Goal: Task Accomplishment & Management: Book appointment/travel/reservation

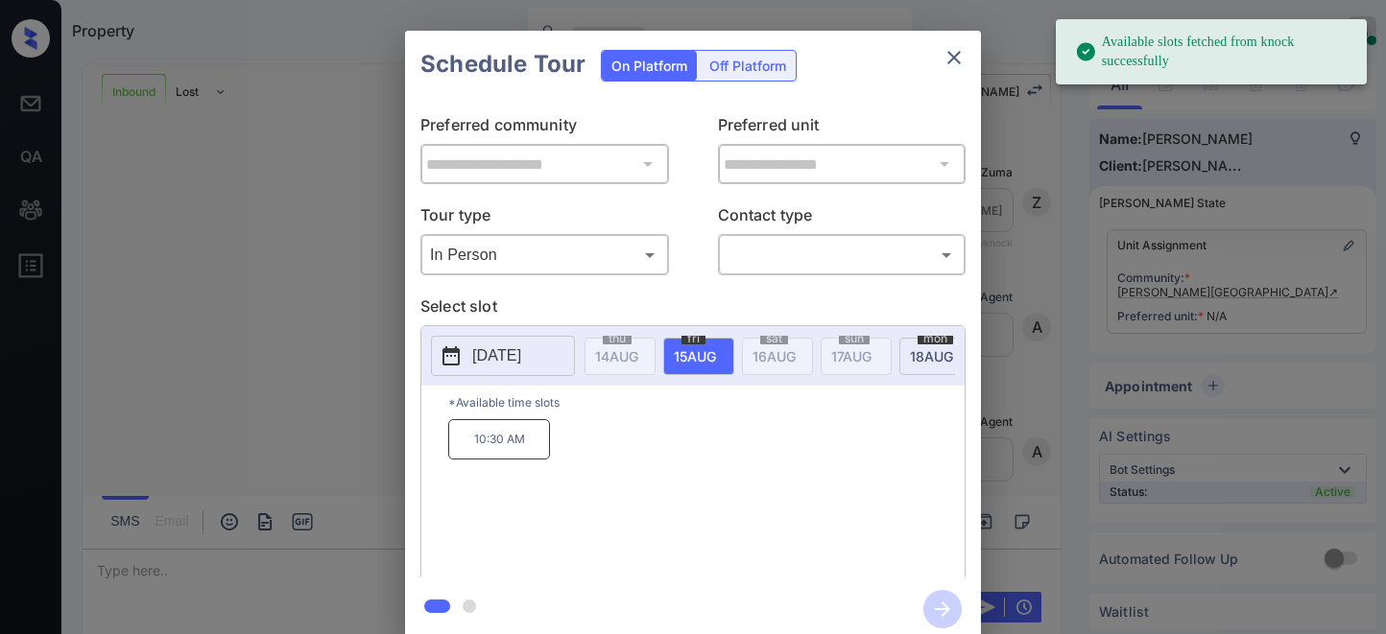
click at [522, 369] on button "[DATE]" at bounding box center [503, 356] width 144 height 40
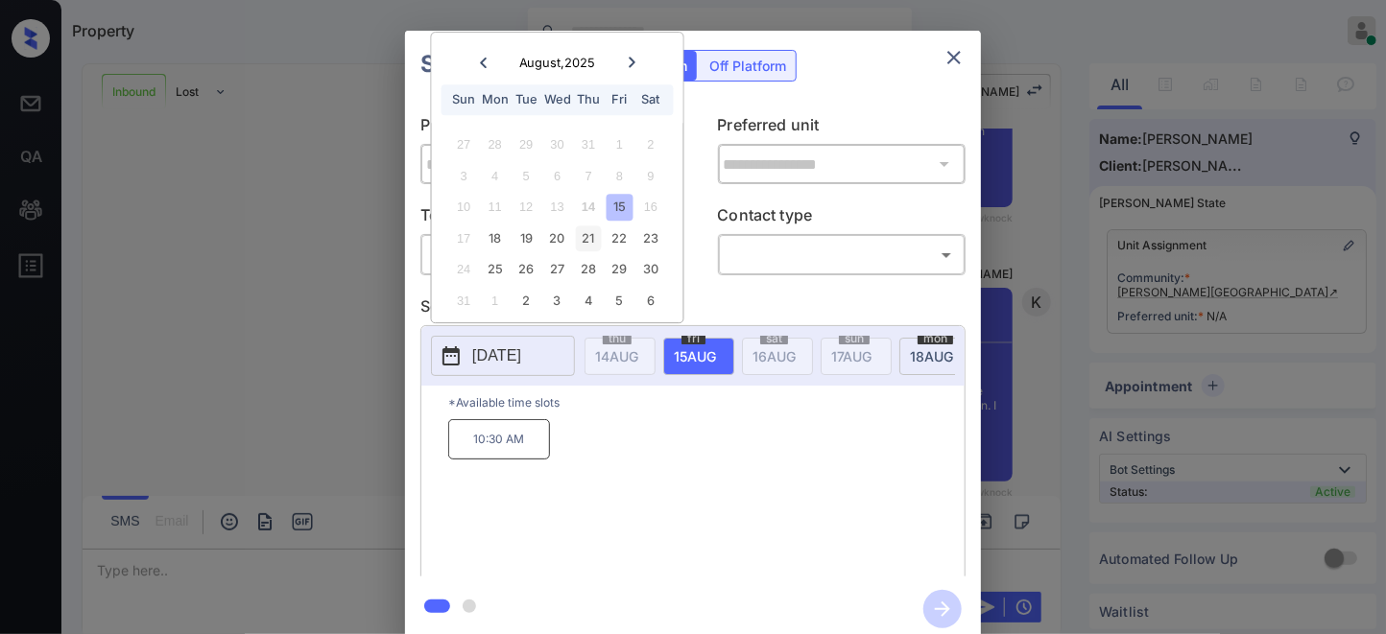
click at [589, 242] on div "21" at bounding box center [589, 239] width 26 height 26
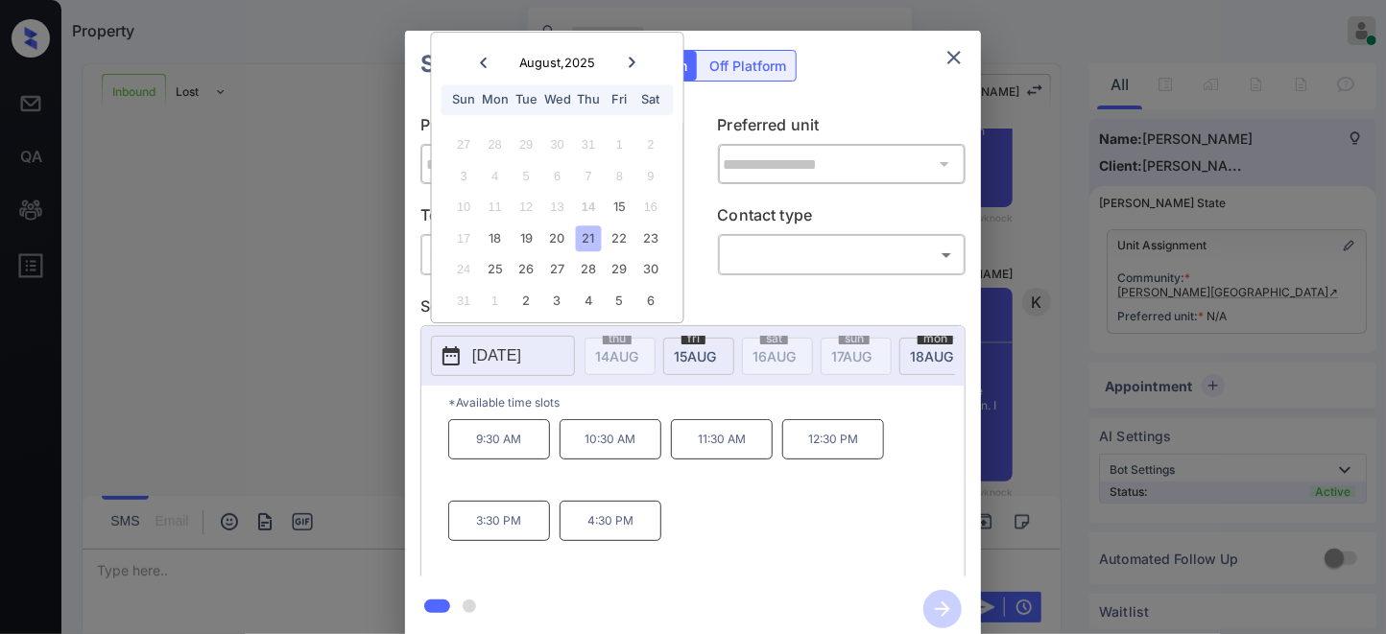
click at [752, 298] on p "Select slot" at bounding box center [692, 310] width 545 height 31
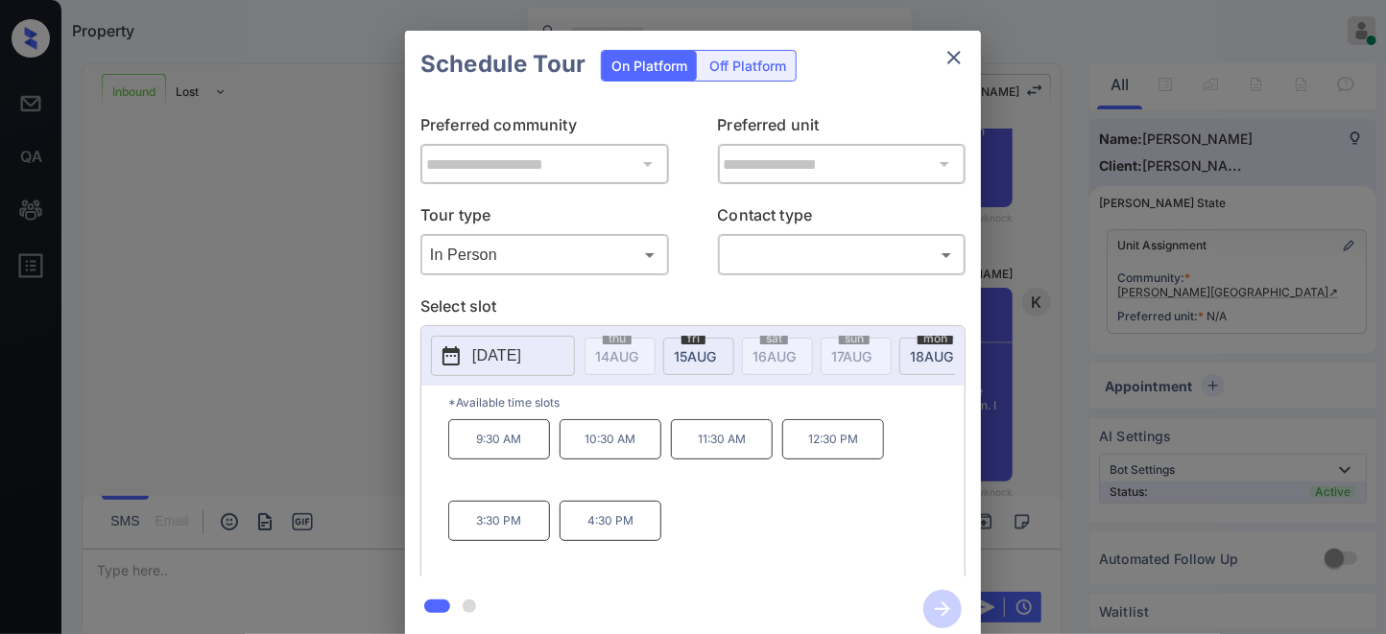
click at [553, 262] on body "Property Samantha Soliven Online Set yourself offline Set yourself on break Pro…" at bounding box center [693, 317] width 1386 height 634
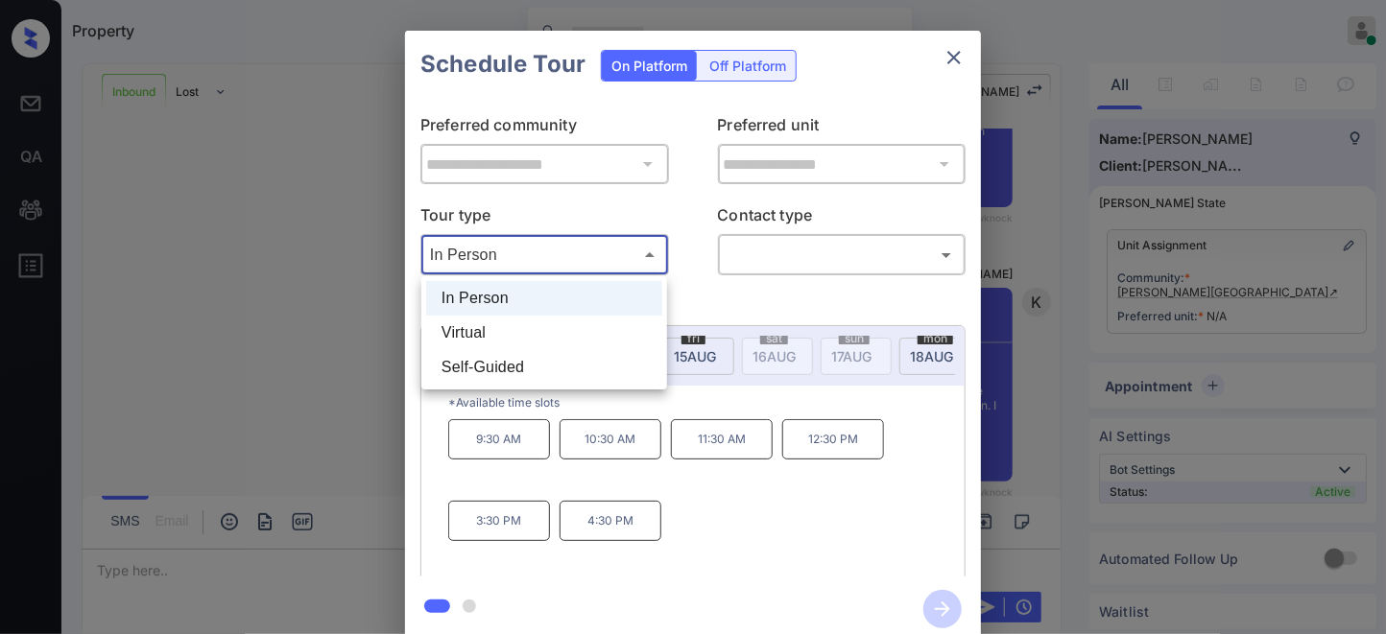
click at [950, 58] on div at bounding box center [693, 317] width 1386 height 634
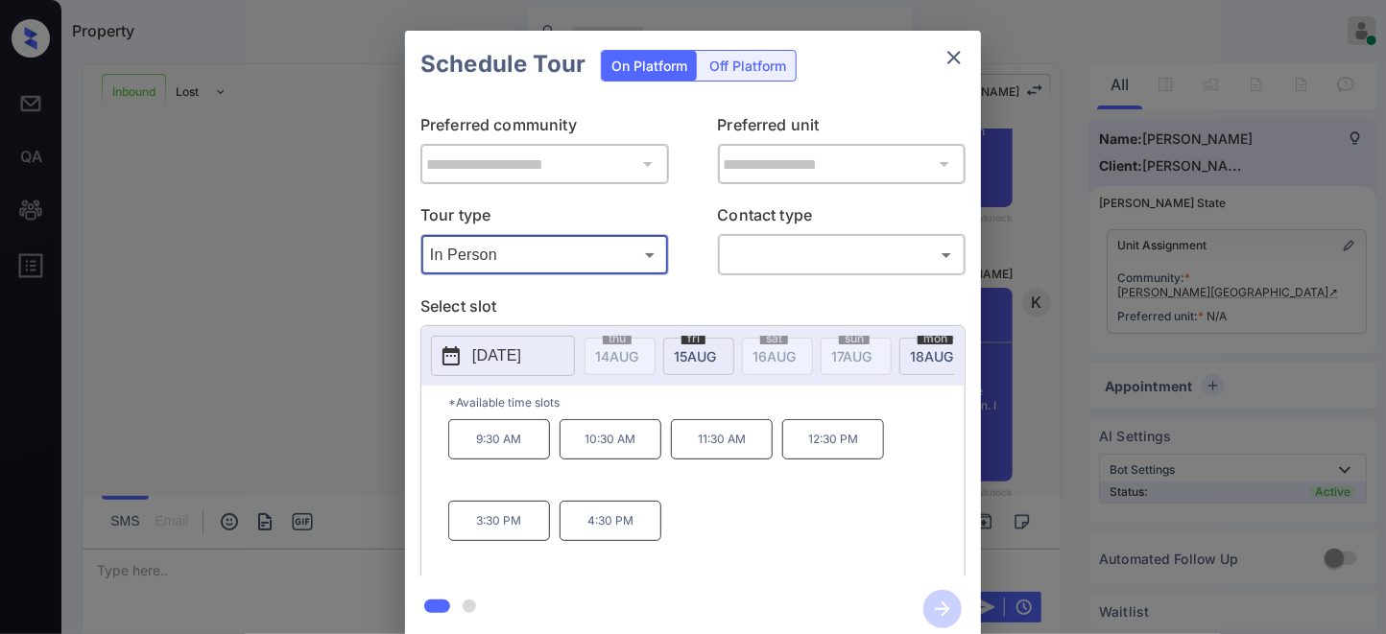
click at [1034, 340] on div "**********" at bounding box center [693, 336] width 1386 height 673
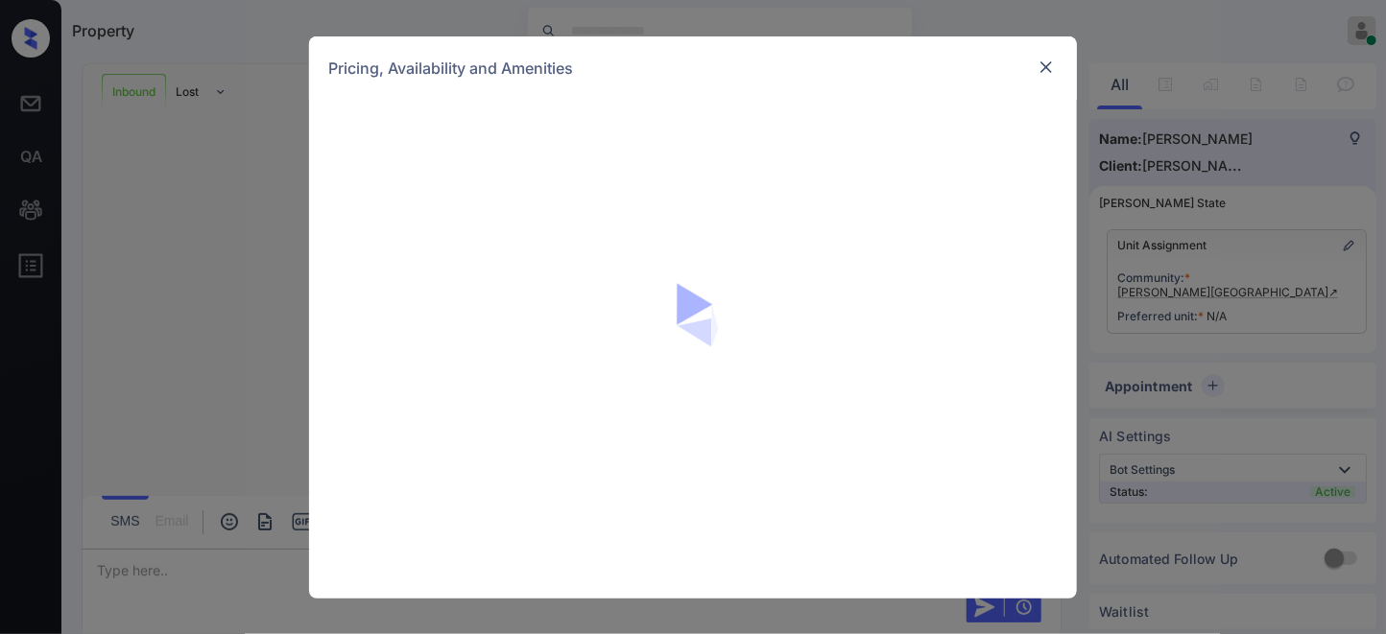
scroll to position [1401, 0]
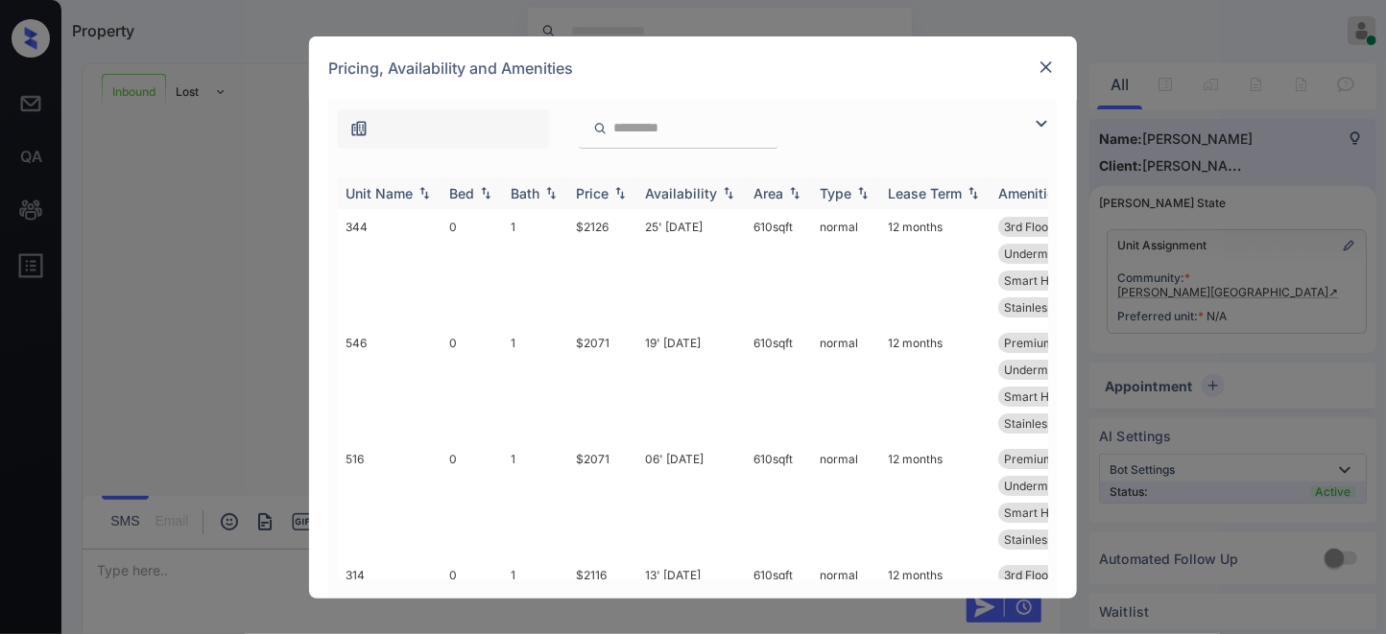
click at [615, 194] on img at bounding box center [619, 192] width 19 height 13
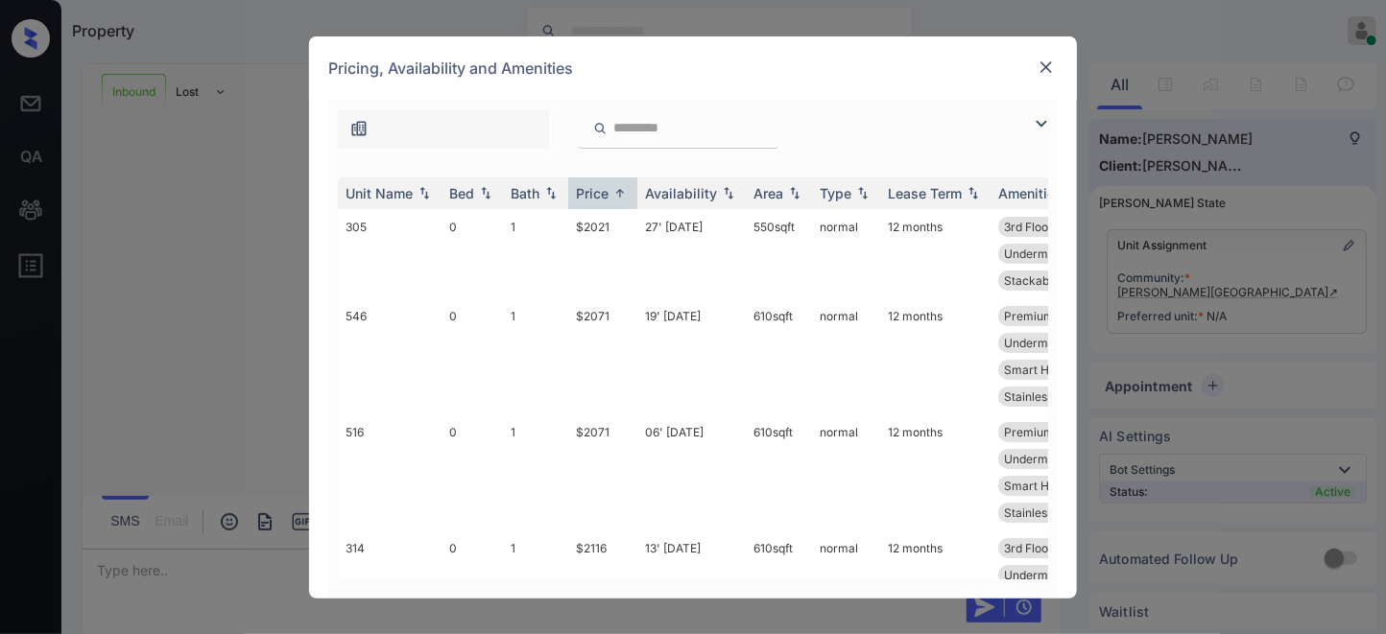
click at [1039, 122] on img at bounding box center [1041, 123] width 23 height 23
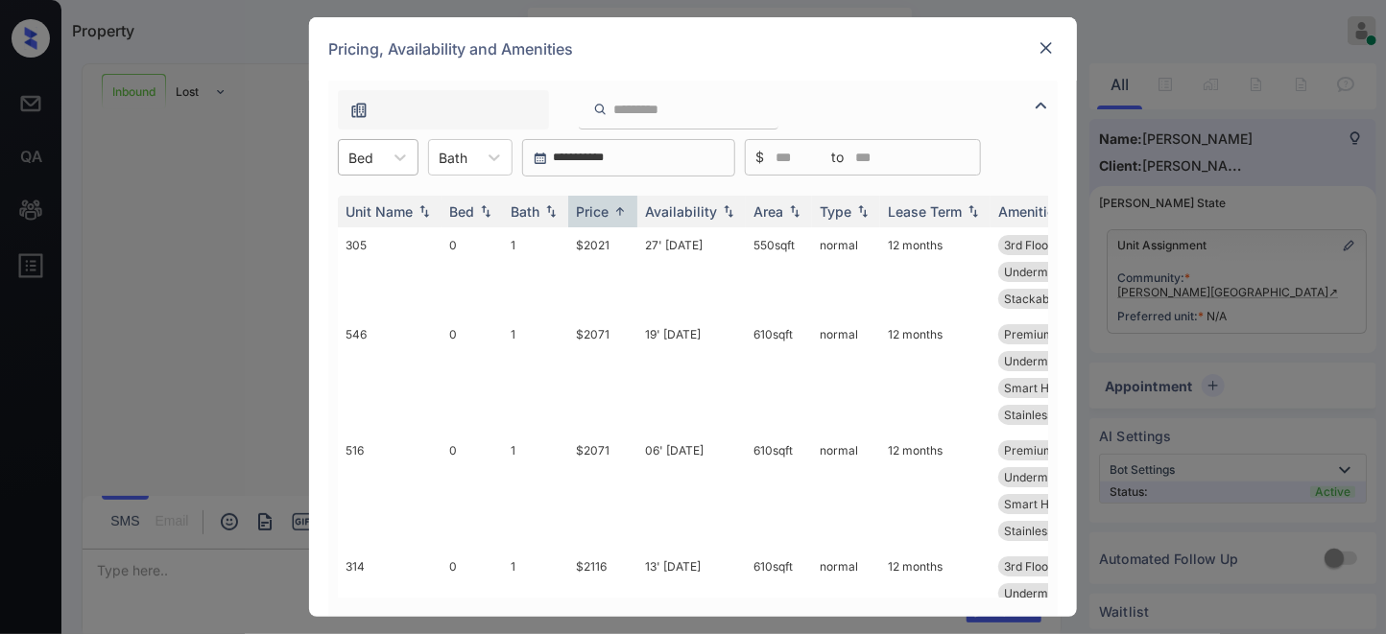
click at [374, 149] on div "Bed" at bounding box center [361, 158] width 44 height 28
click at [389, 242] on div "1" at bounding box center [378, 239] width 81 height 35
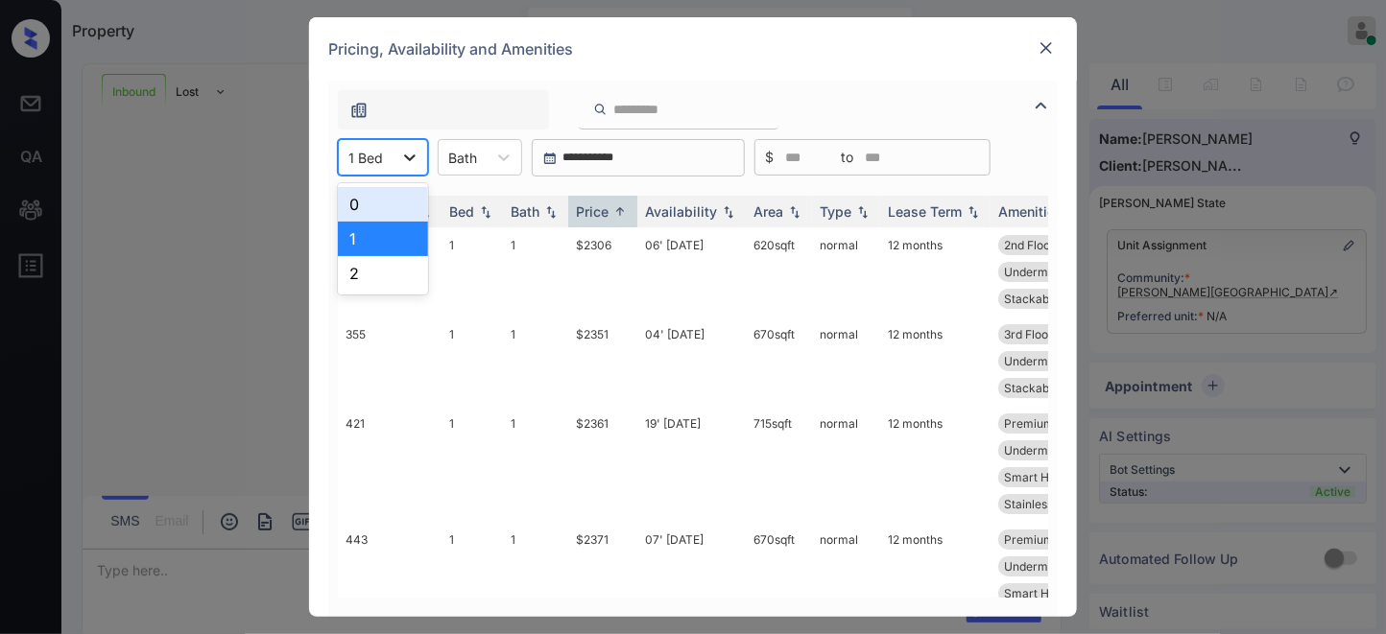
click at [398, 159] on div at bounding box center [410, 157] width 35 height 35
click at [379, 267] on div "2" at bounding box center [383, 273] width 90 height 35
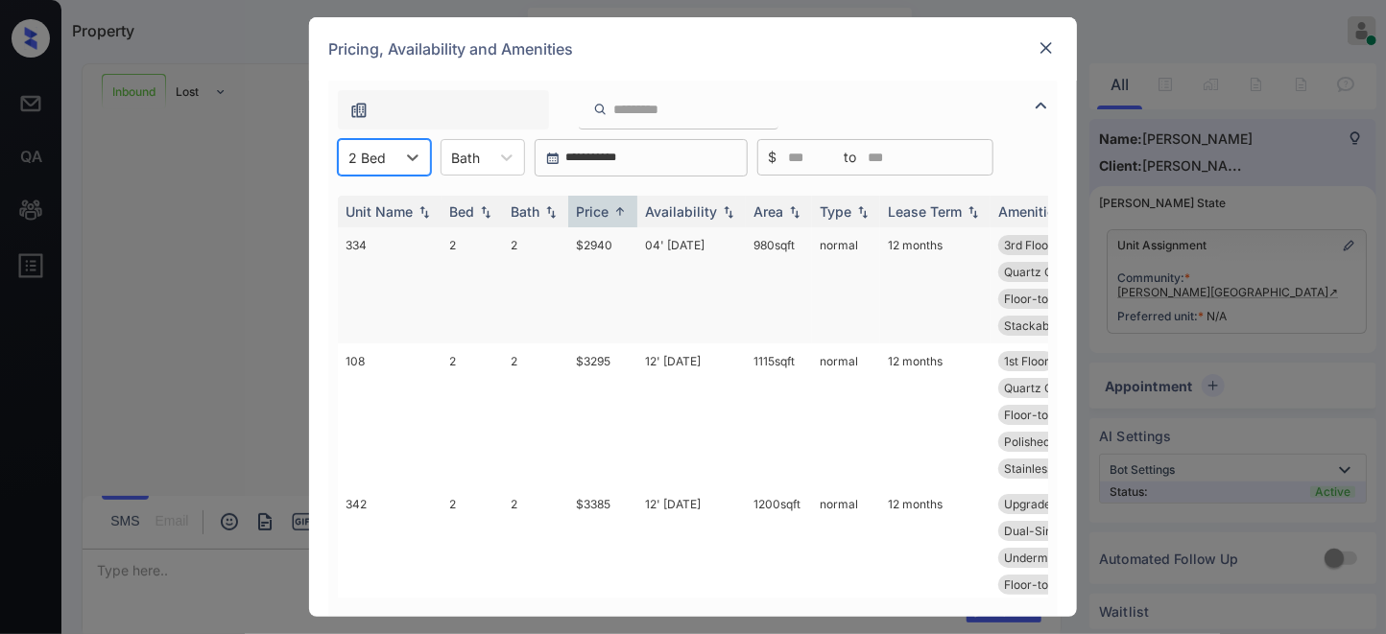
click at [610, 250] on td "$2940" at bounding box center [602, 285] width 69 height 116
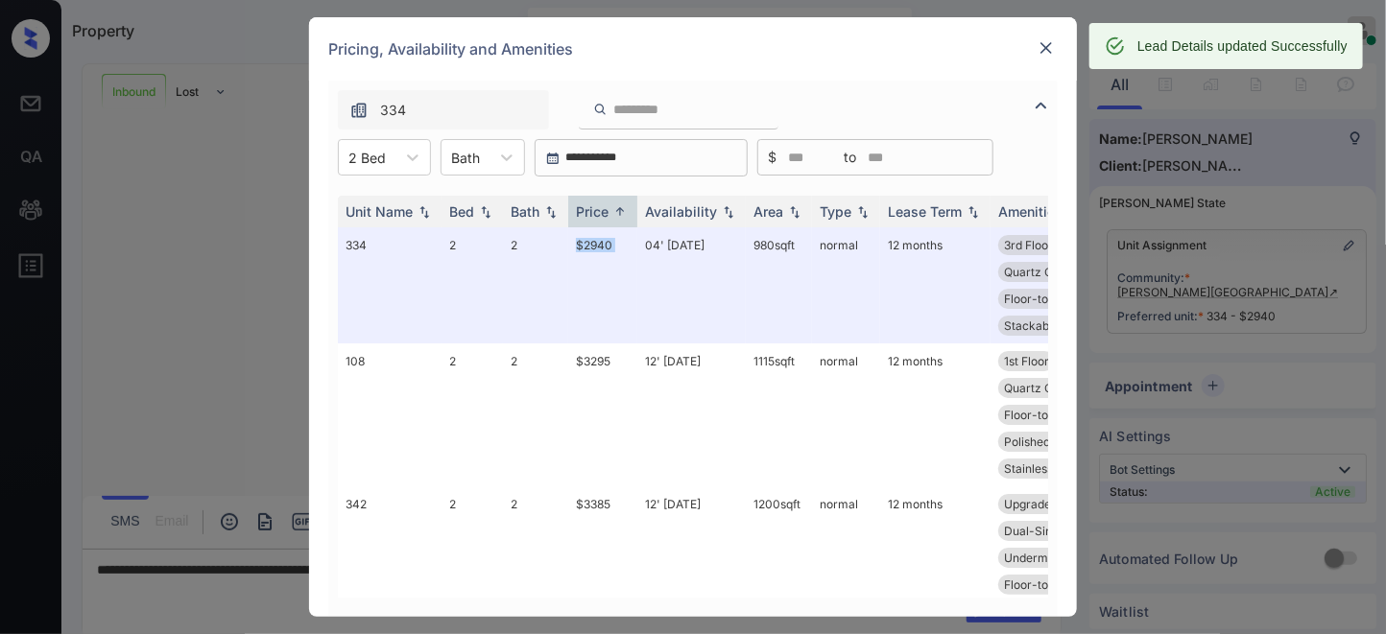
click at [1046, 56] on img at bounding box center [1045, 47] width 19 height 19
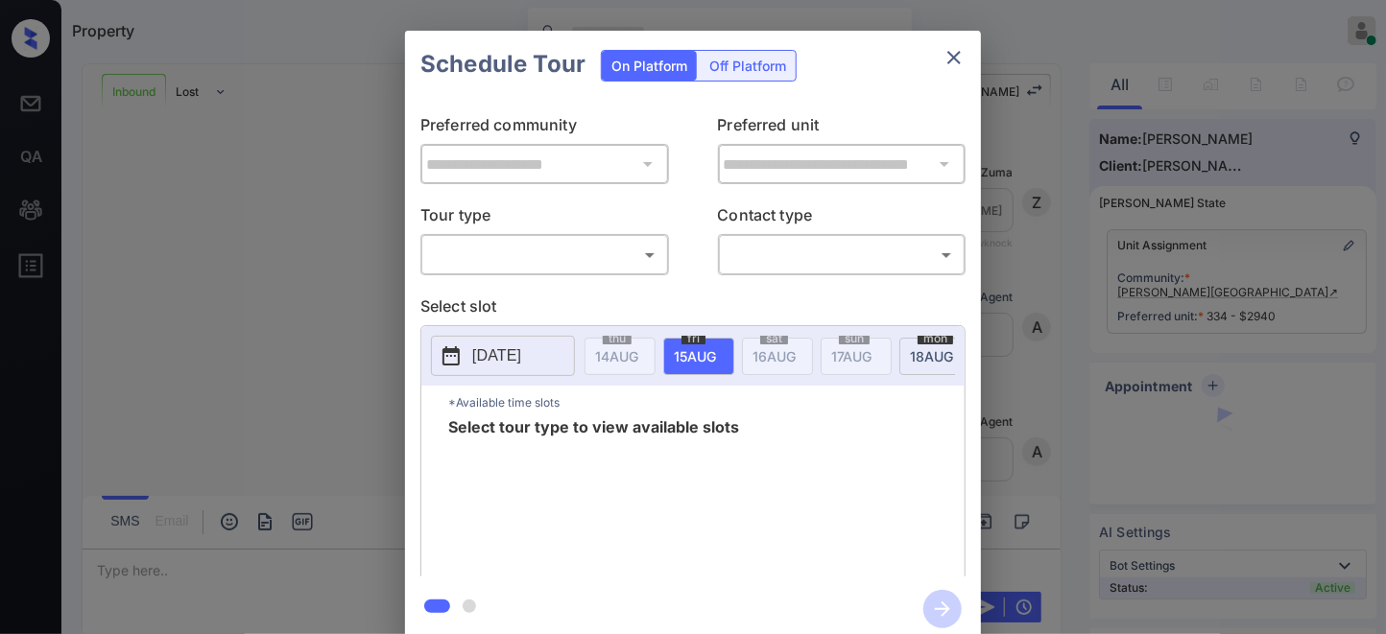
scroll to position [1526, 0]
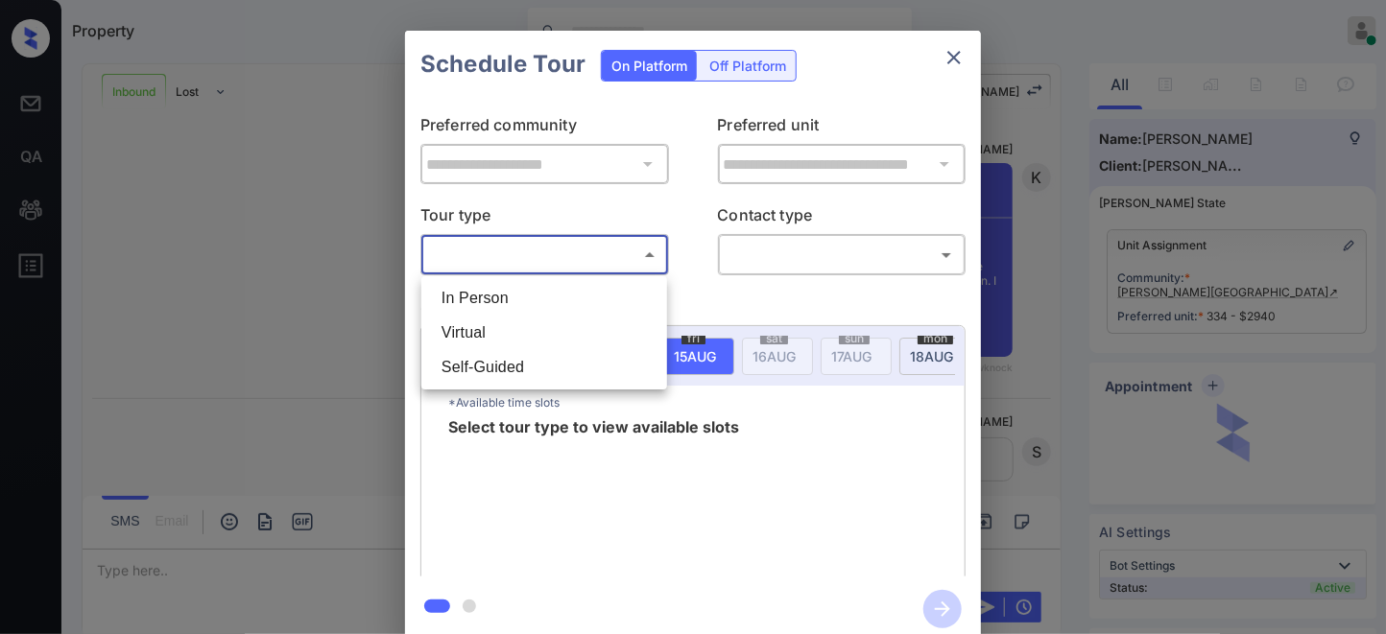
click at [486, 255] on body "Property Samantha Soliven Online Set yourself offline Set yourself on break Pro…" at bounding box center [693, 317] width 1386 height 634
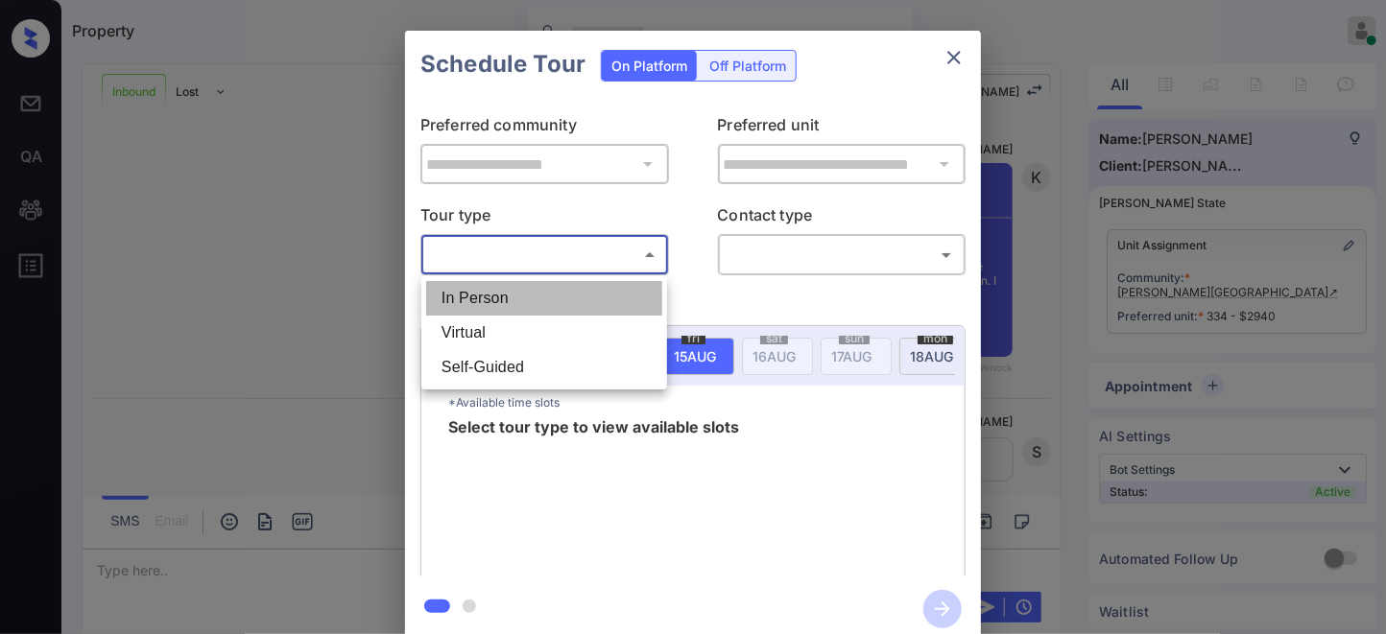
click at [493, 282] on li "In Person" at bounding box center [544, 298] width 236 height 35
type input "********"
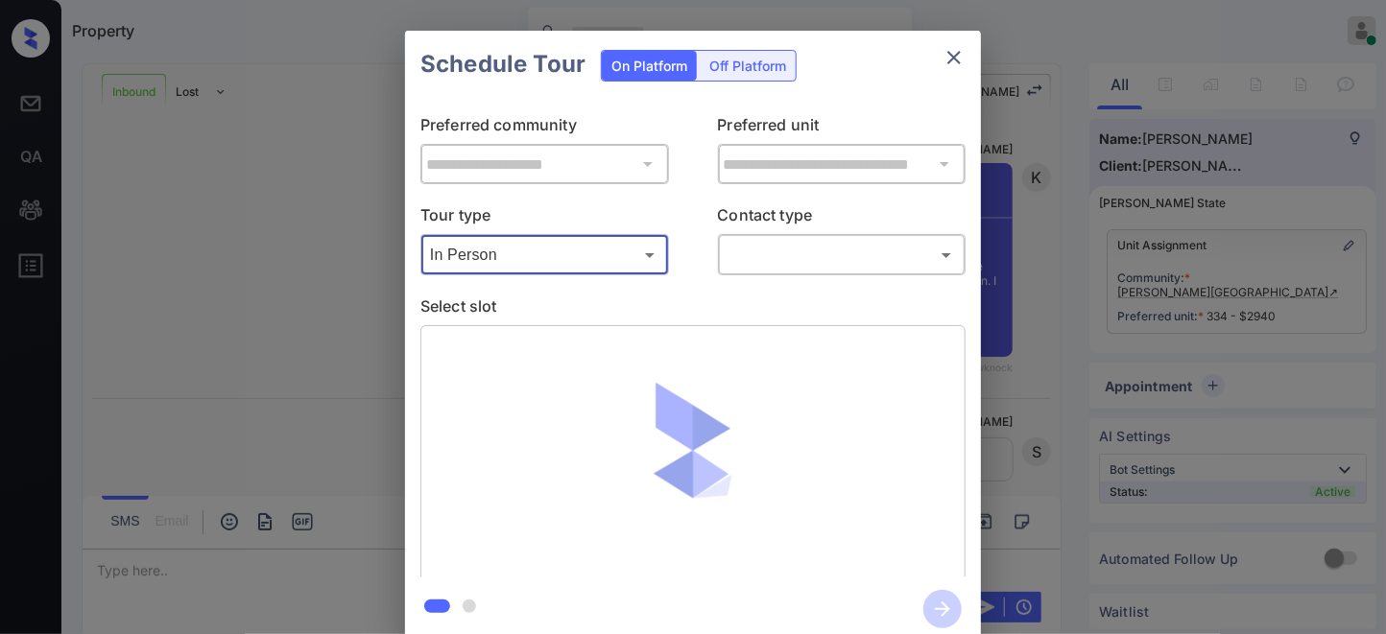
click at [838, 254] on body "Property Samantha Soliven Online Set yourself offline Set yourself on break Pro…" at bounding box center [693, 317] width 1386 height 634
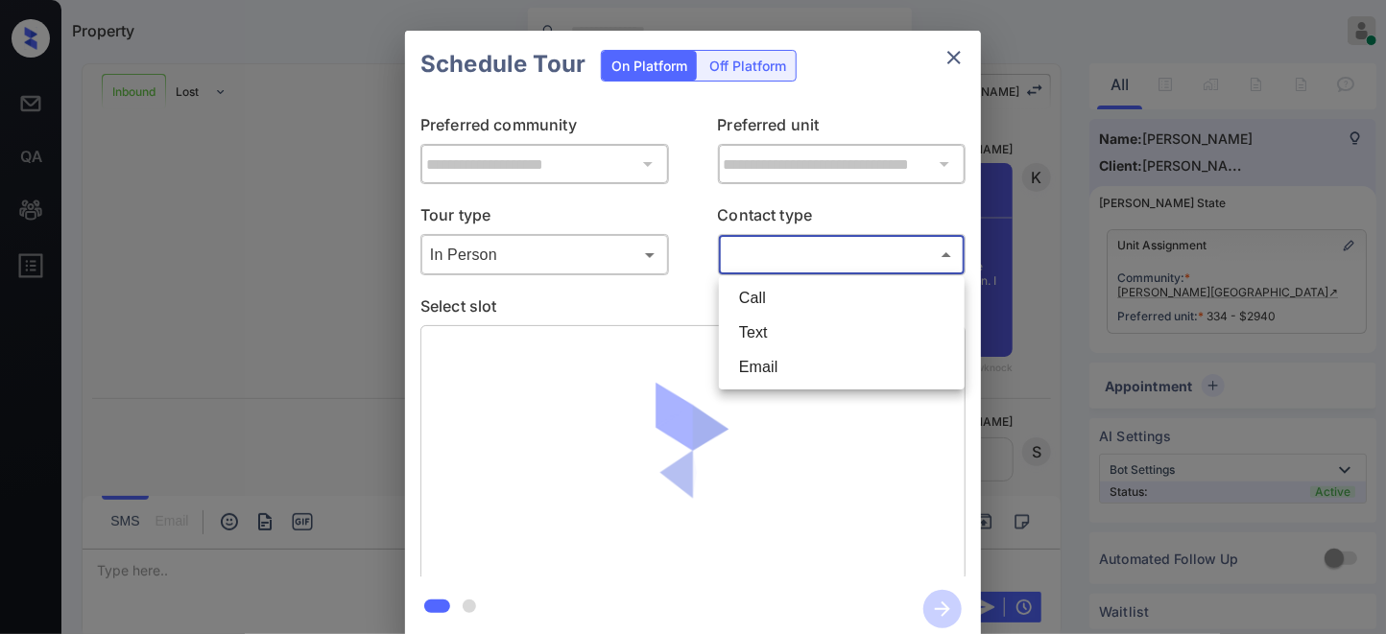
click at [808, 298] on li "Call" at bounding box center [842, 298] width 236 height 35
type input "****"
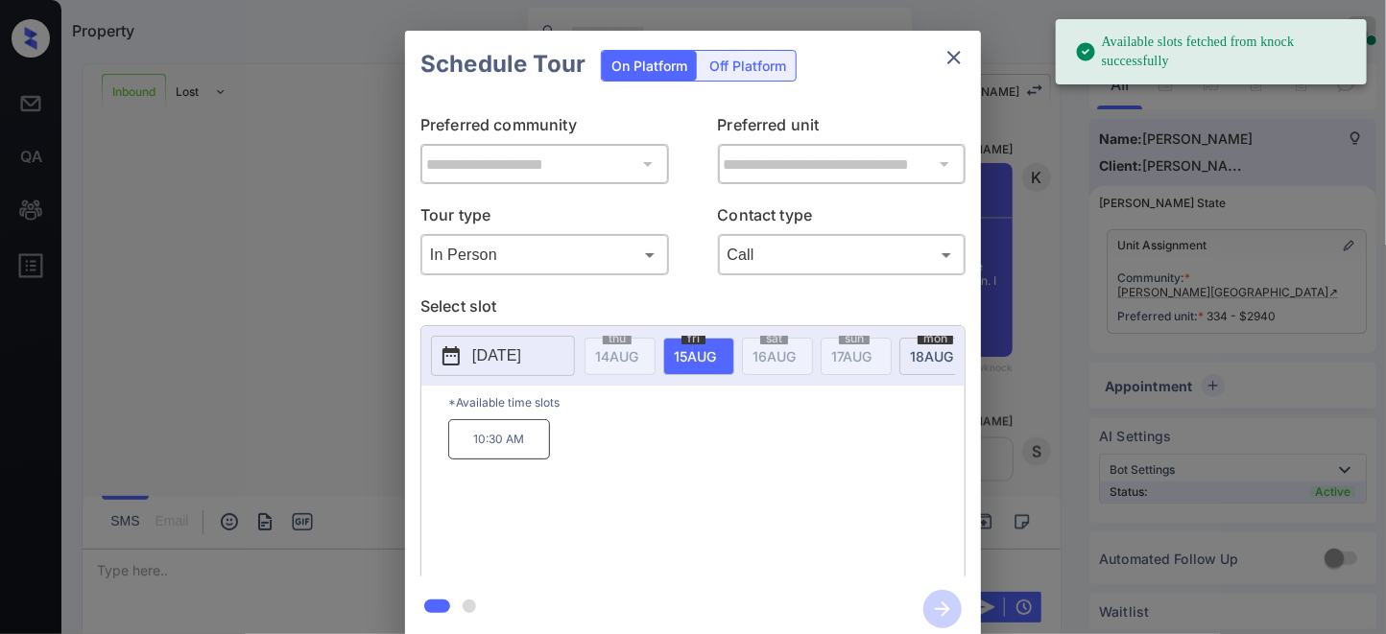
click at [463, 359] on icon at bounding box center [451, 356] width 23 height 23
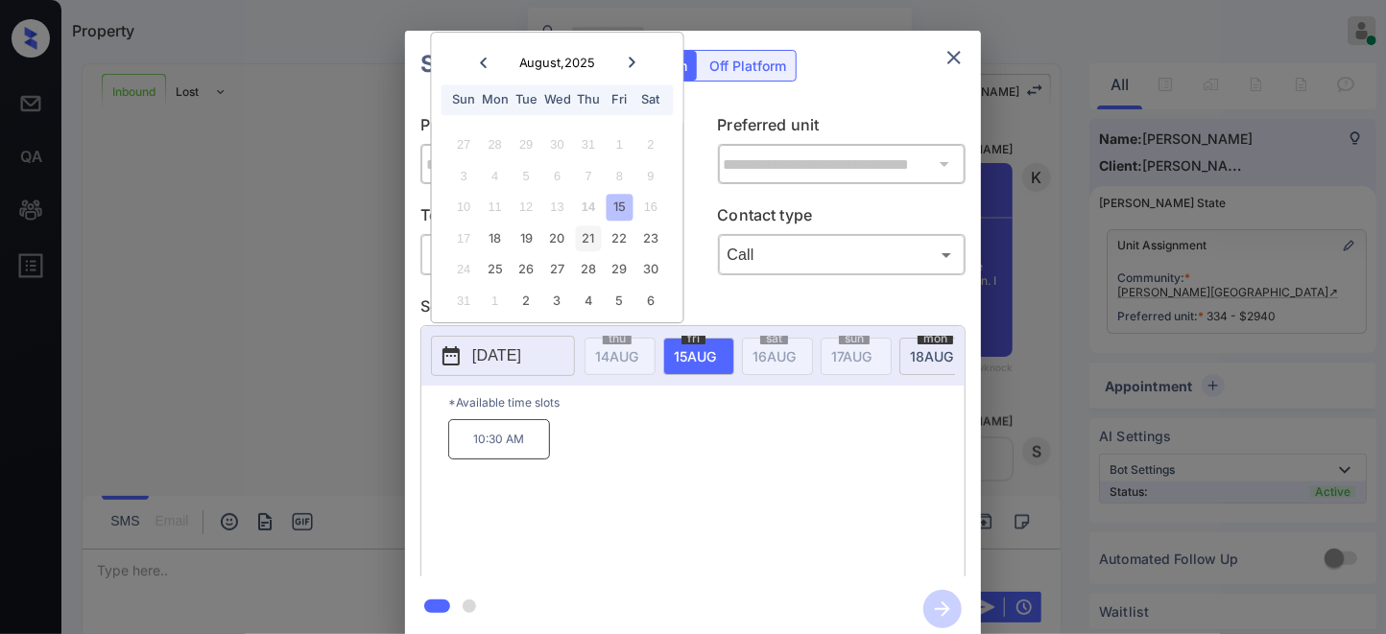
click at [587, 238] on div "21" at bounding box center [589, 239] width 26 height 26
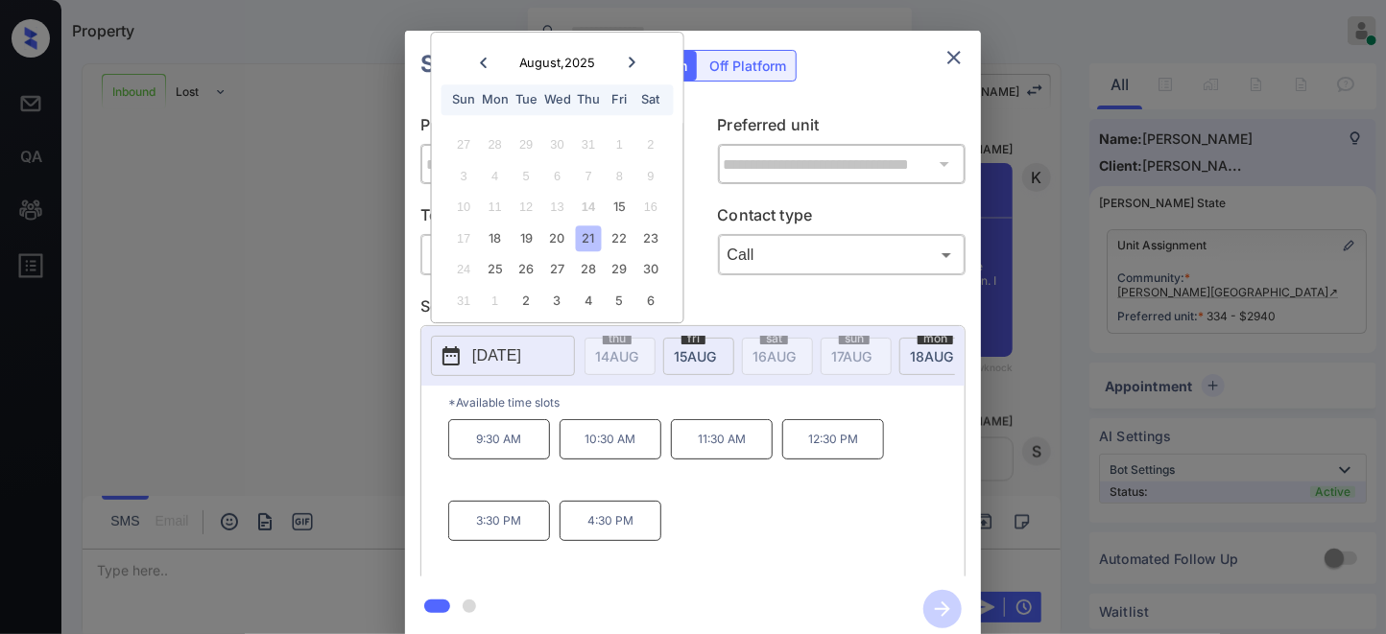
click at [718, 458] on p "11:30 AM" at bounding box center [722, 439] width 102 height 40
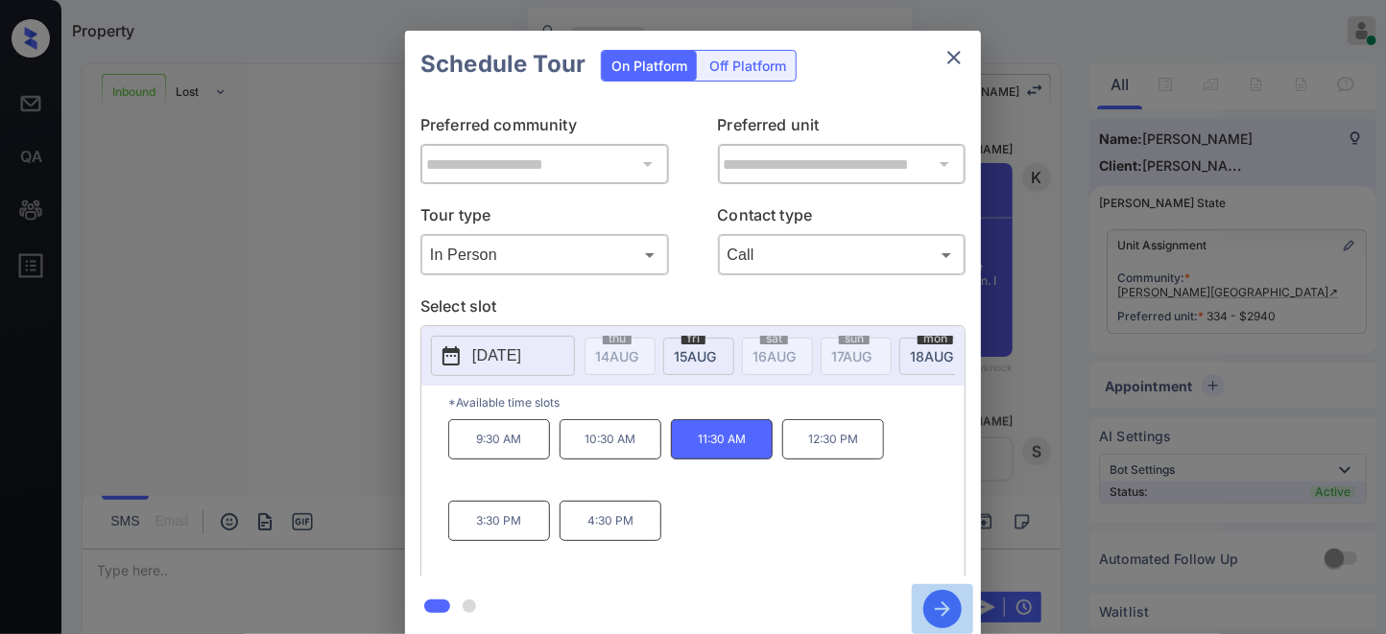
click at [935, 616] on icon "button" at bounding box center [942, 609] width 38 height 38
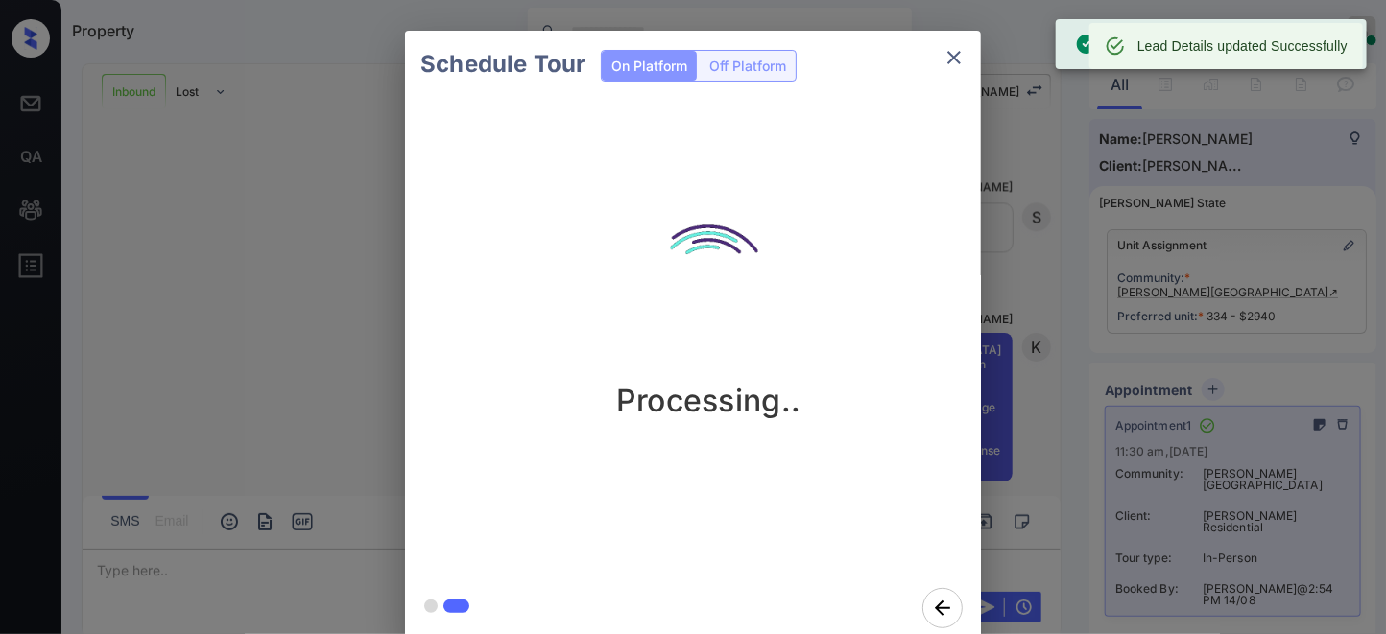
scroll to position [2400, 0]
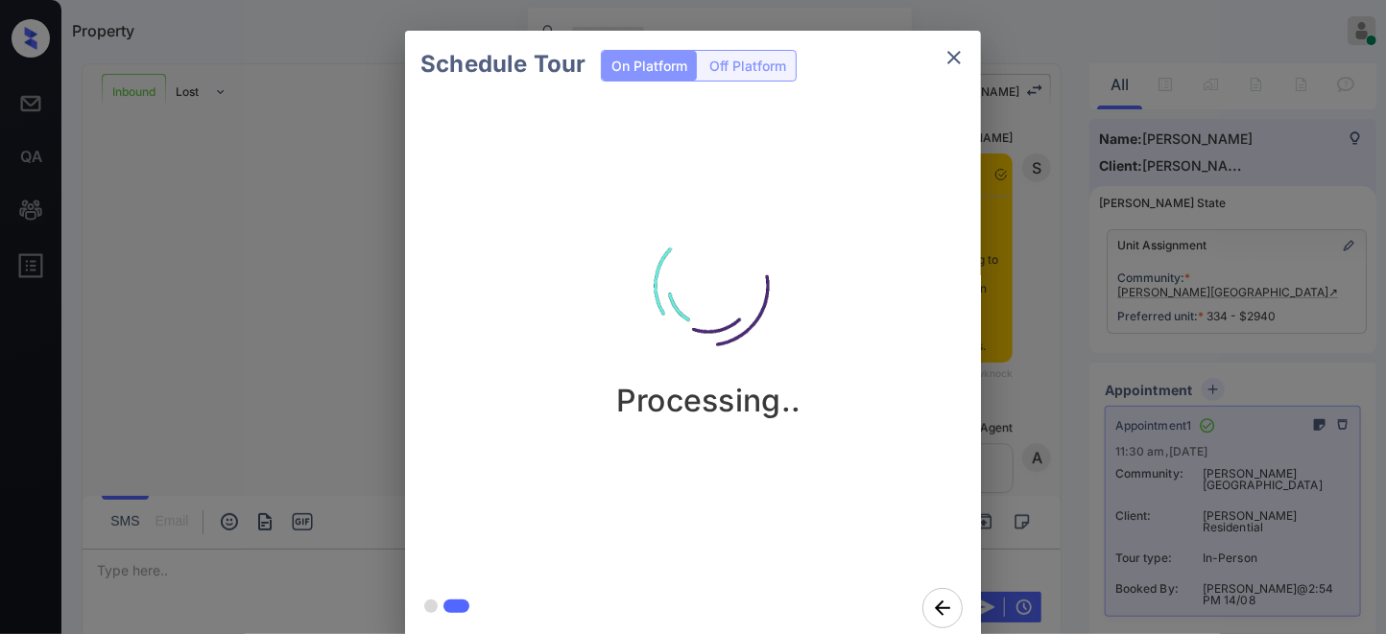
click at [827, 265] on div "Processing.." at bounding box center [708, 304] width 576 height 229
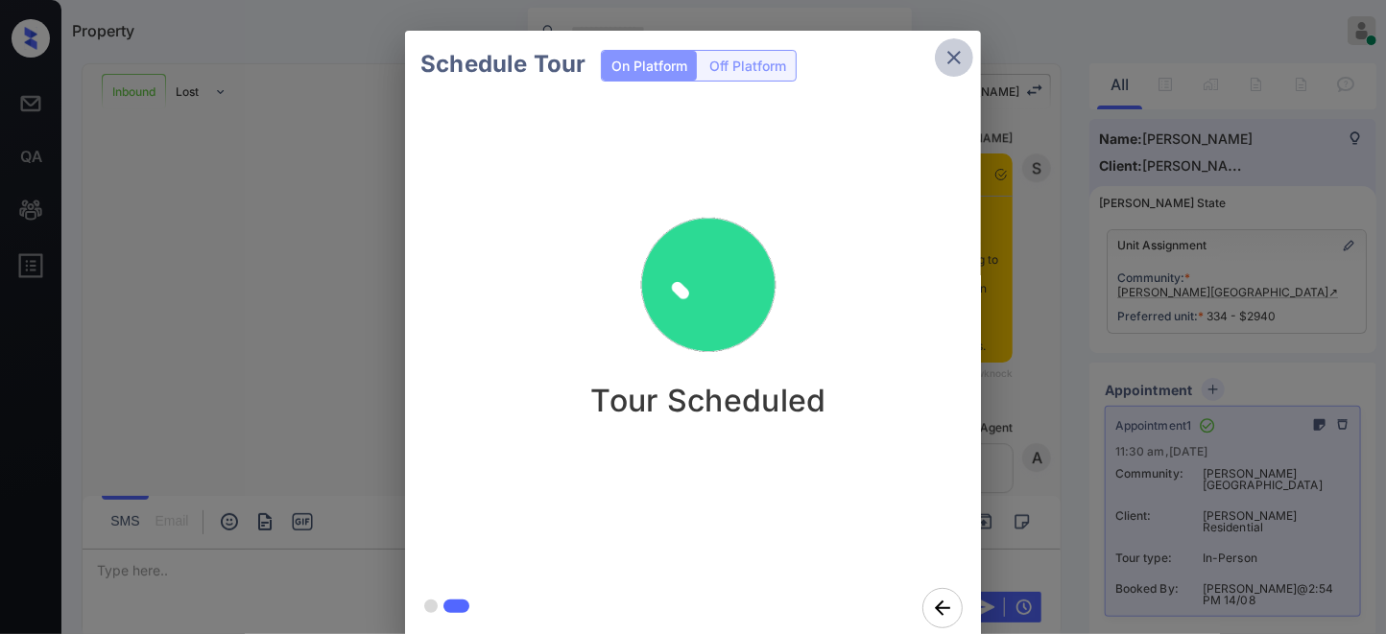
click at [957, 55] on icon "close" at bounding box center [953, 57] width 13 height 13
